Goal: Find specific page/section: Find specific page/section

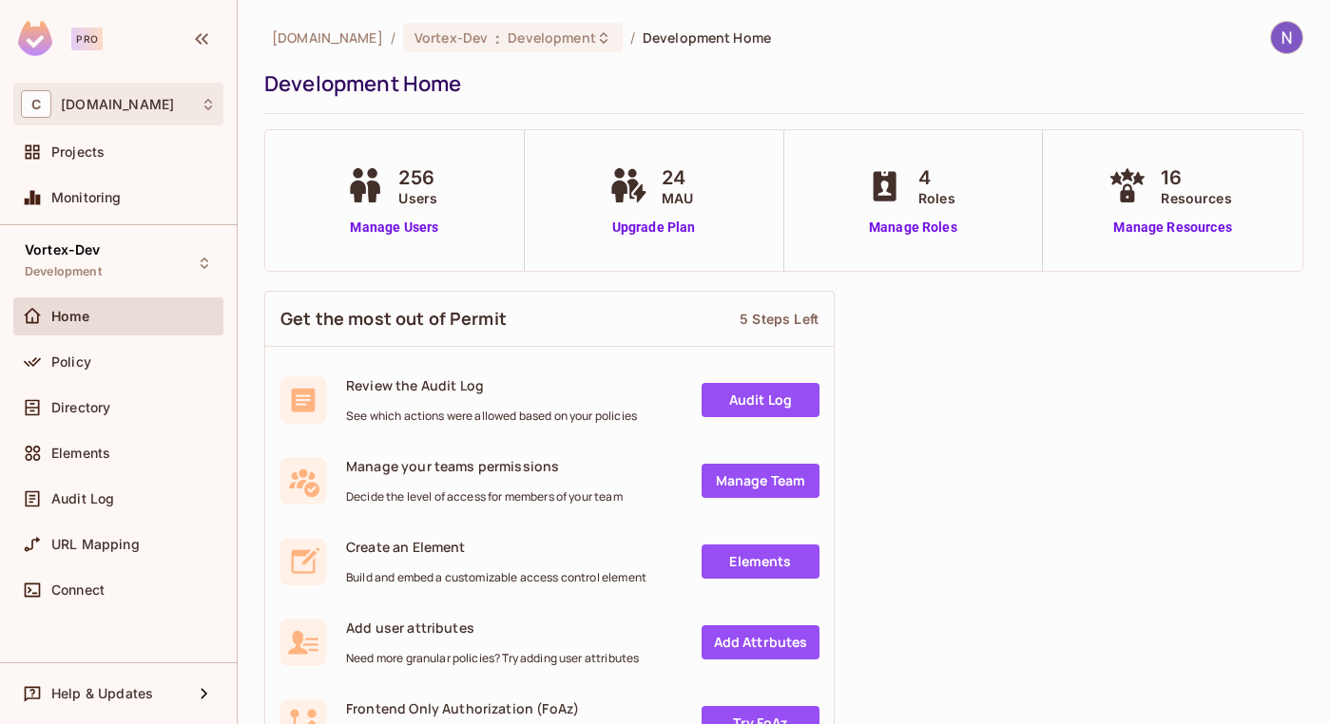
click at [210, 107] on icon at bounding box center [208, 104] width 8 height 11
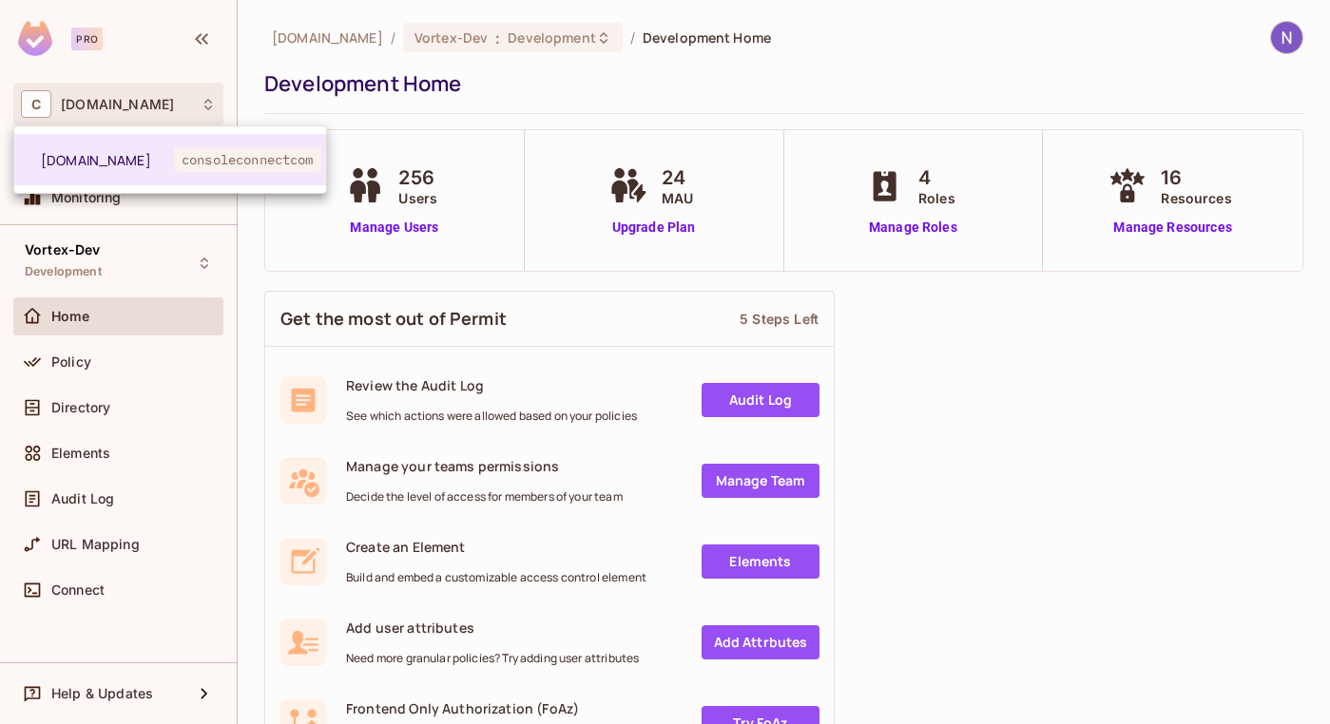
click at [210, 106] on div at bounding box center [665, 362] width 1330 height 724
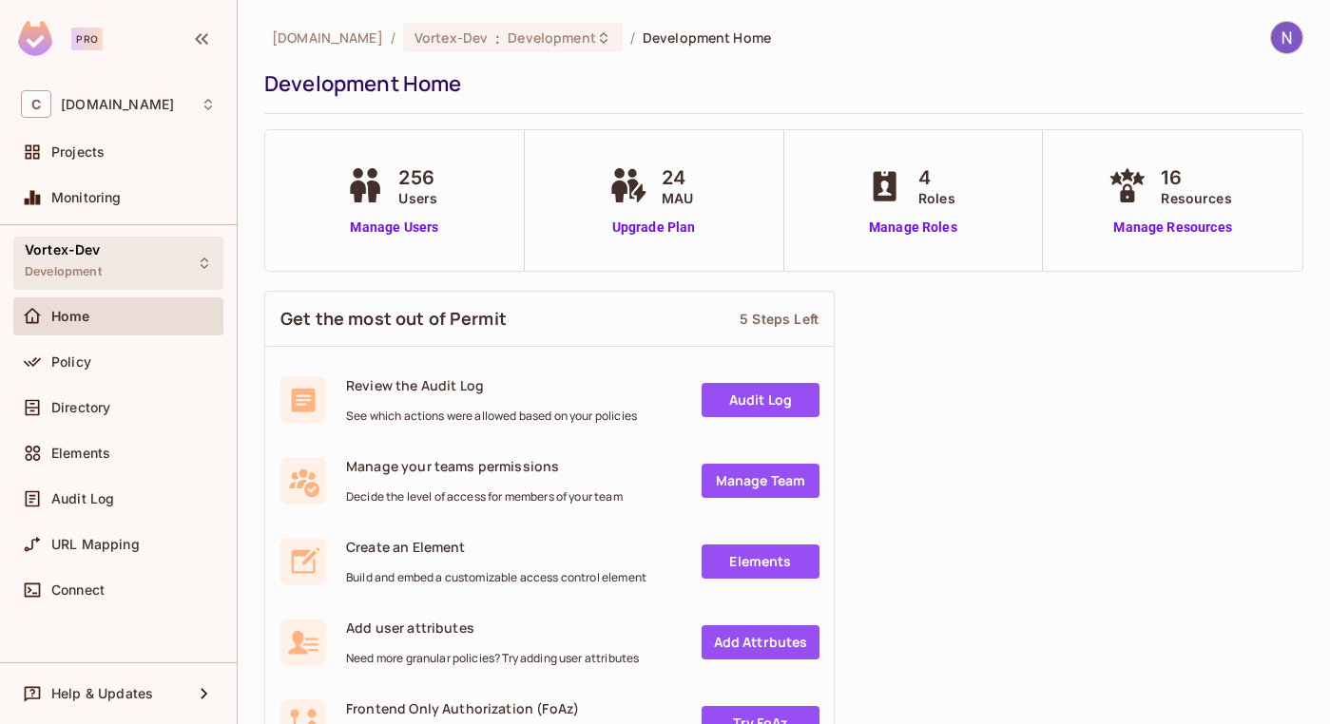
click at [212, 263] on div "Vortex-Dev Development" at bounding box center [118, 263] width 210 height 52
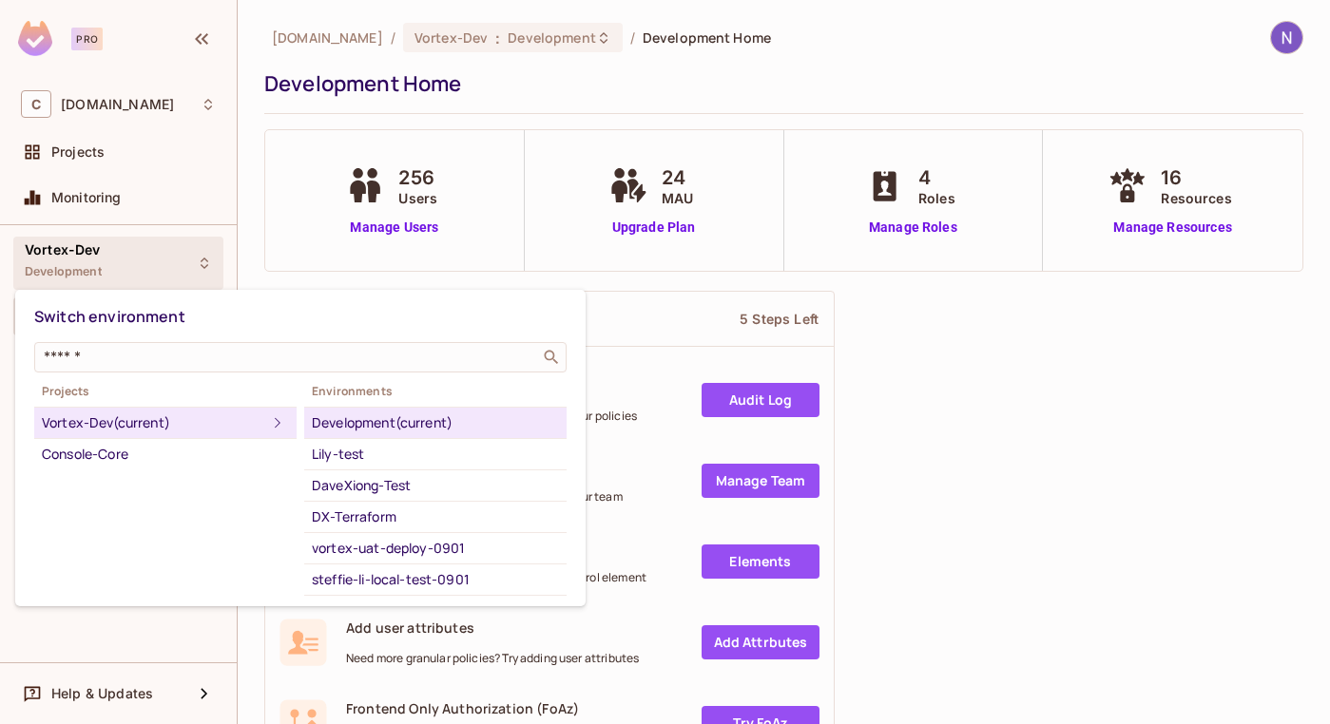
click at [212, 263] on div at bounding box center [665, 362] width 1330 height 724
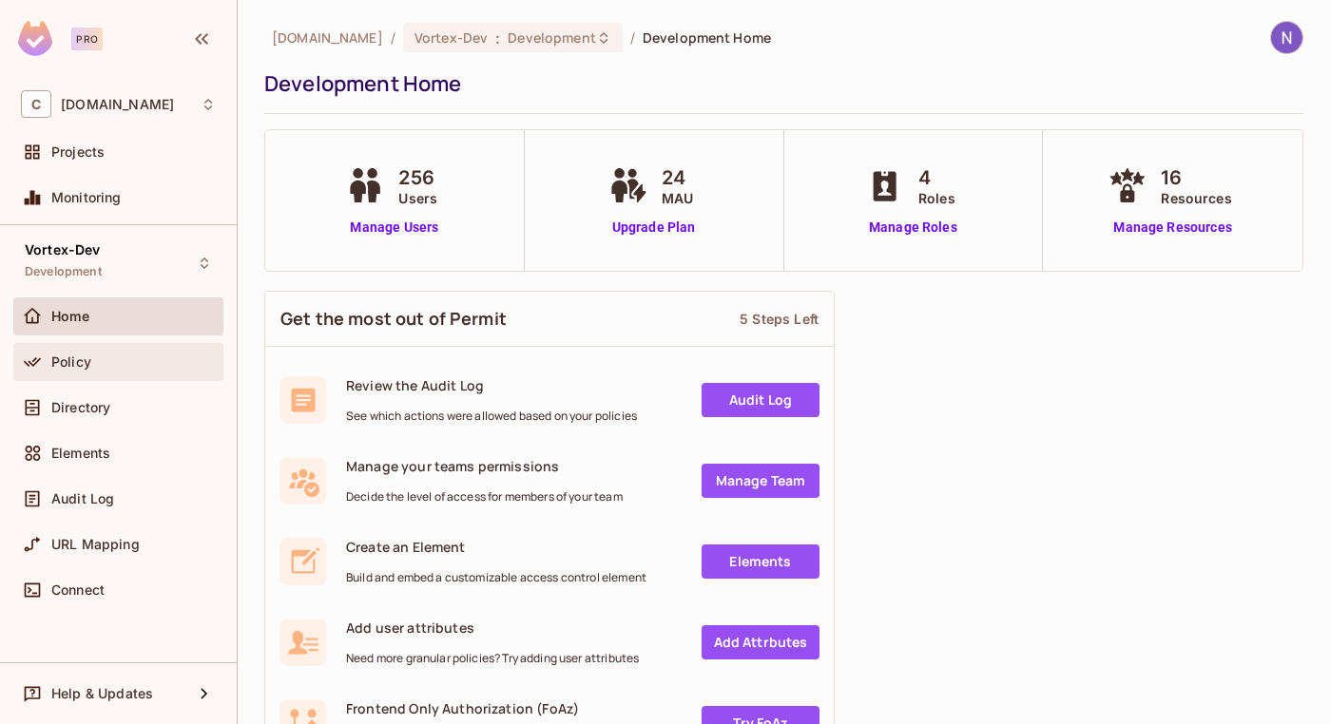
click at [134, 362] on div "Policy" at bounding box center [133, 362] width 164 height 15
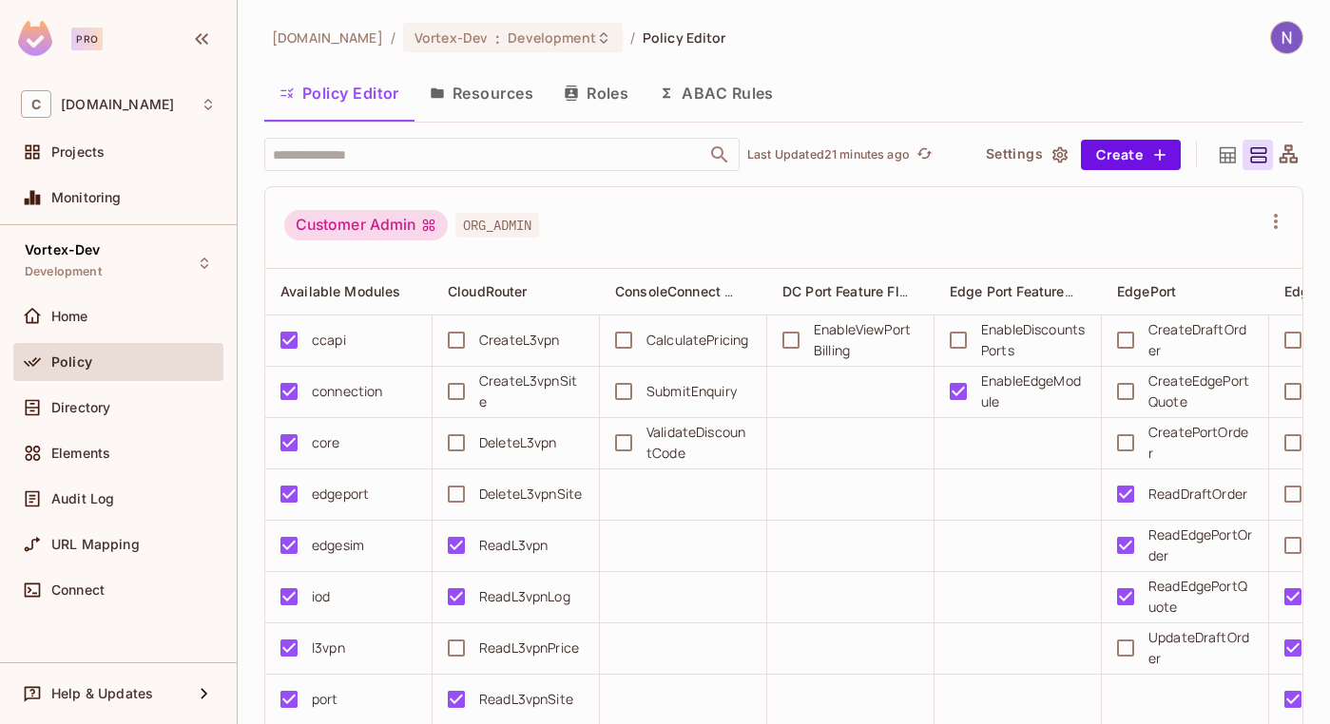
click at [138, 356] on div "Policy" at bounding box center [133, 362] width 164 height 15
click at [150, 367] on div "Policy" at bounding box center [133, 362] width 164 height 15
click at [510, 234] on span "ORG_ADMIN" at bounding box center [497, 225] width 84 height 25
click at [399, 217] on div "Customer Admin" at bounding box center [365, 225] width 163 height 30
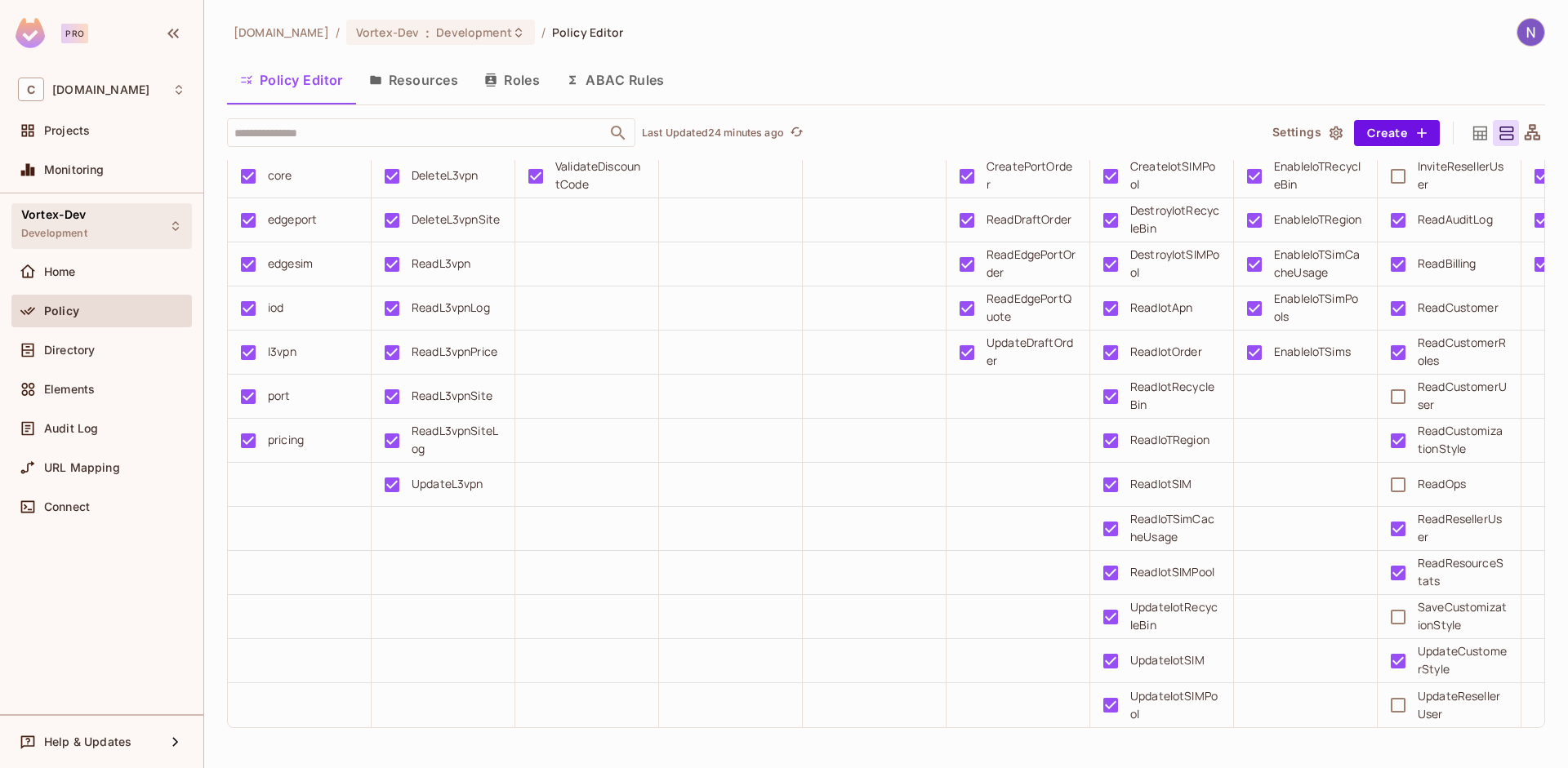
scroll to position [2155, 0]
